Goal: Task Accomplishment & Management: Use online tool/utility

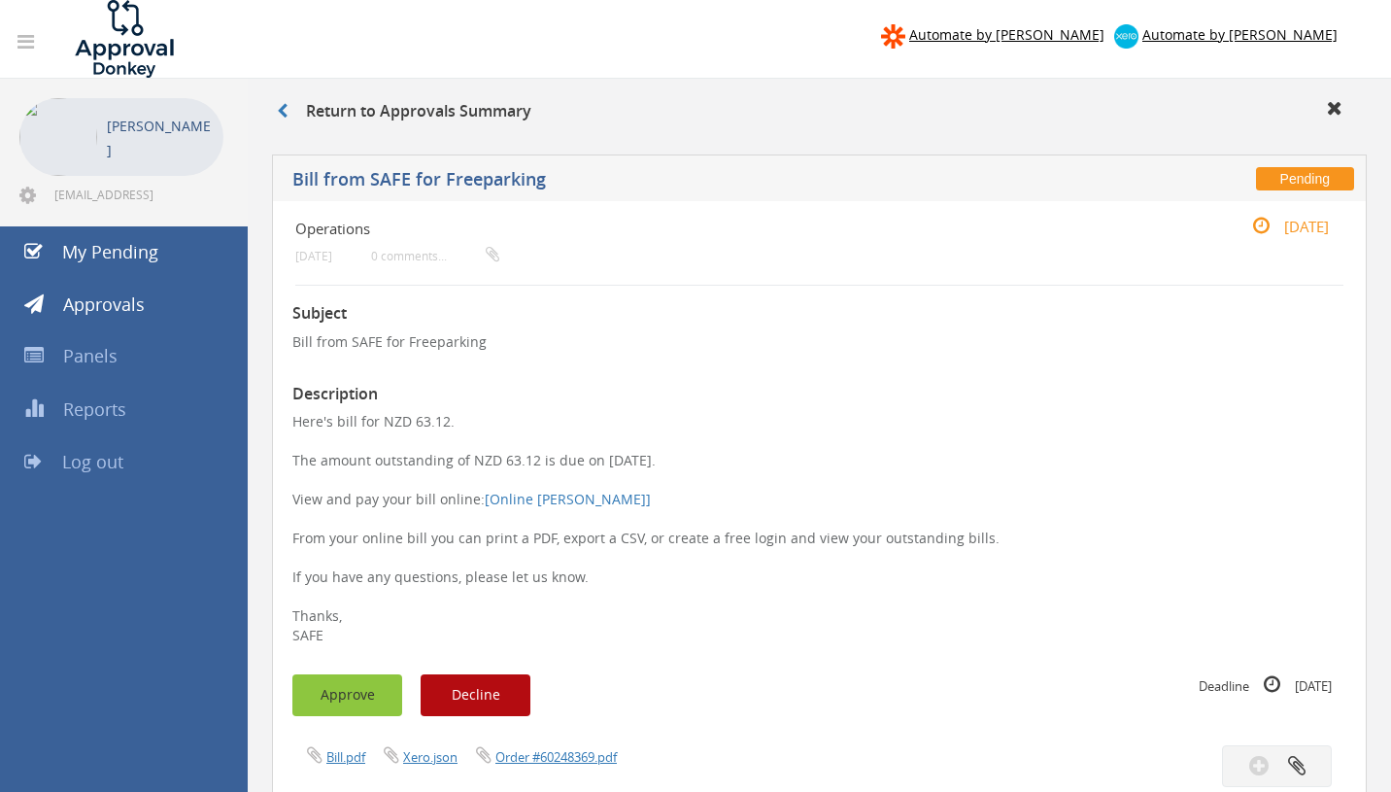
click at [341, 700] on button "Approve" at bounding box center [347, 695] width 110 height 42
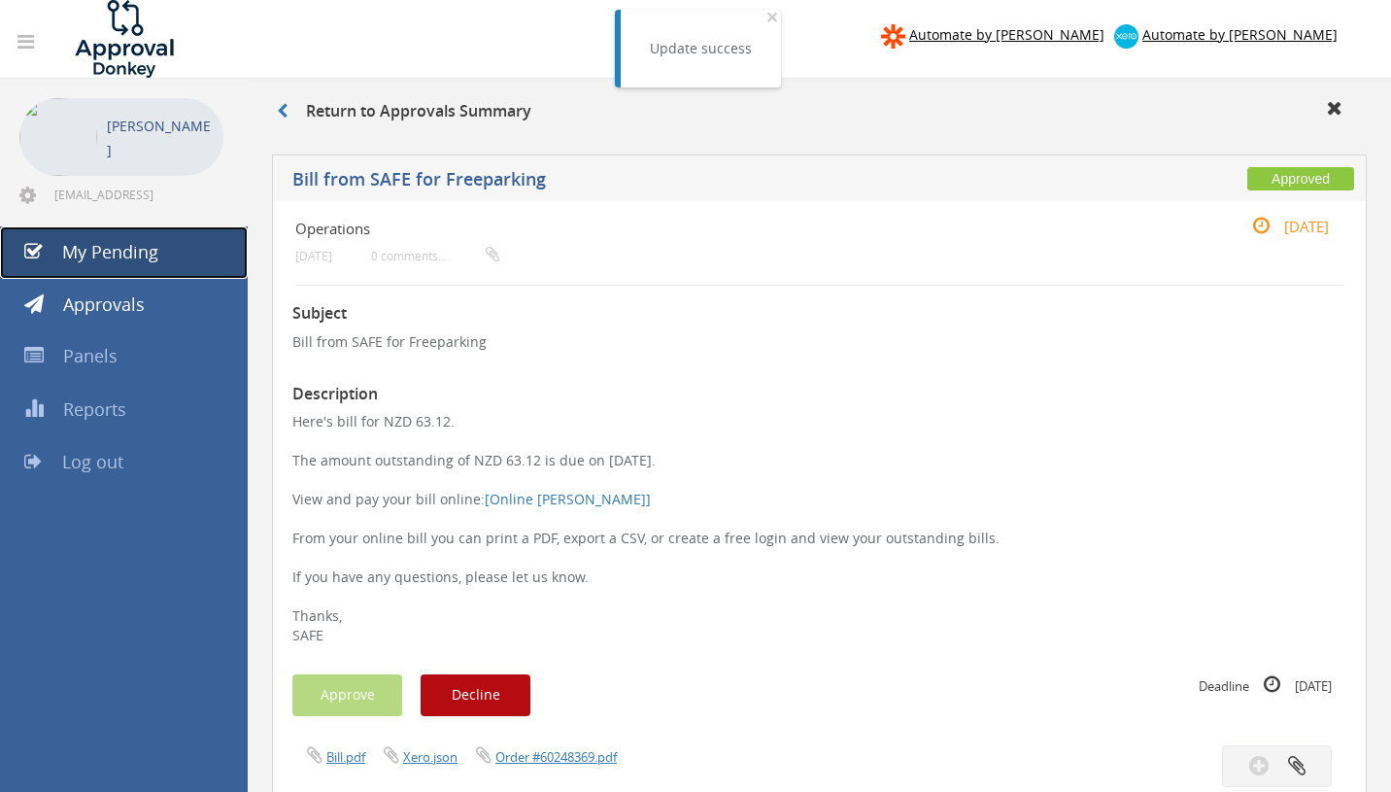
click at [161, 261] on link "My Pending" at bounding box center [124, 252] width 248 height 52
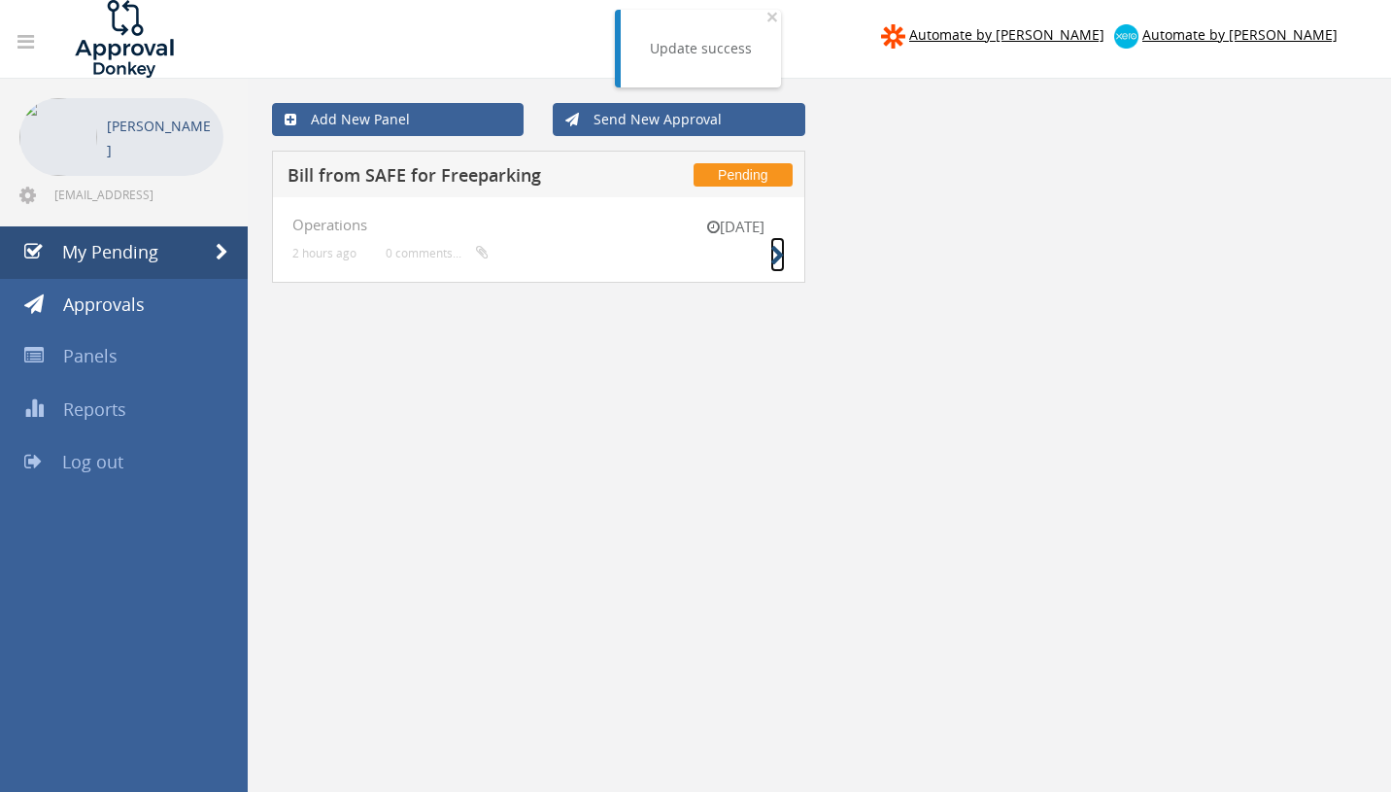
click at [775, 257] on icon at bounding box center [777, 256] width 15 height 20
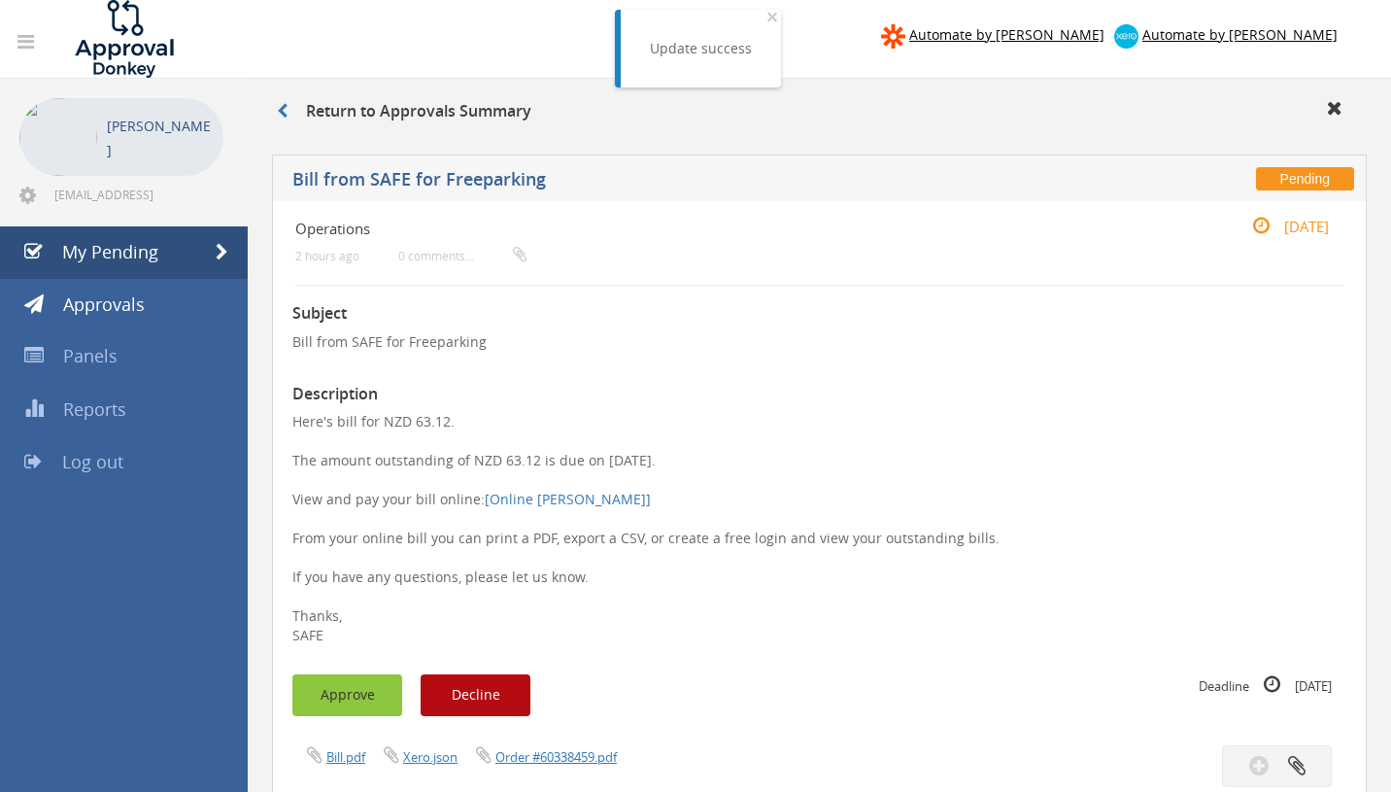
click at [330, 692] on button "Approve" at bounding box center [347, 695] width 110 height 42
